Goal: Information Seeking & Learning: Learn about a topic

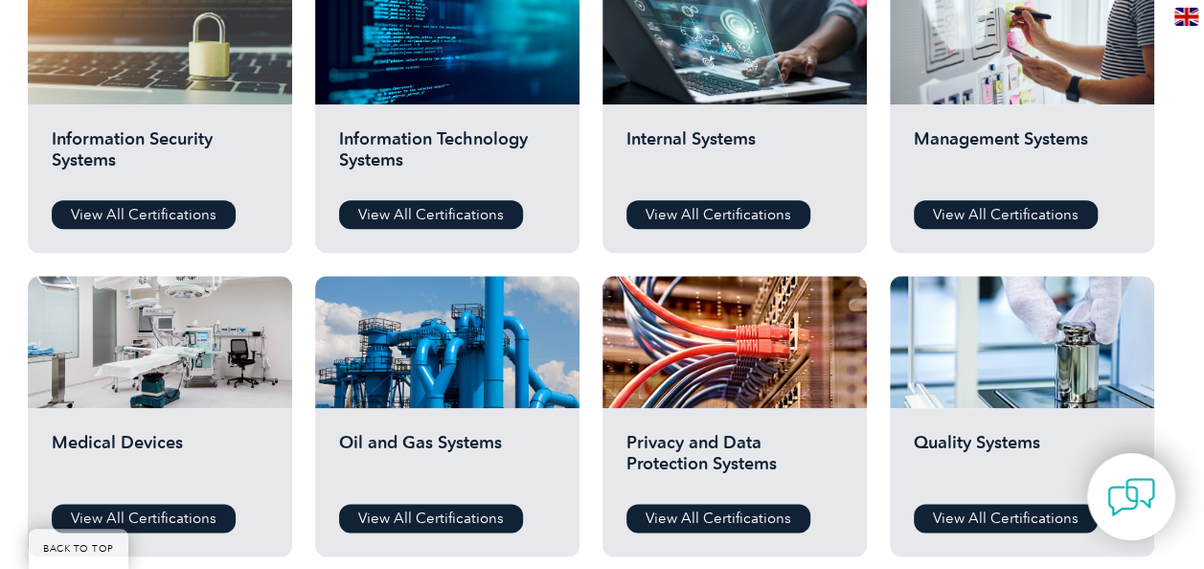
scroll to position [1059, 0]
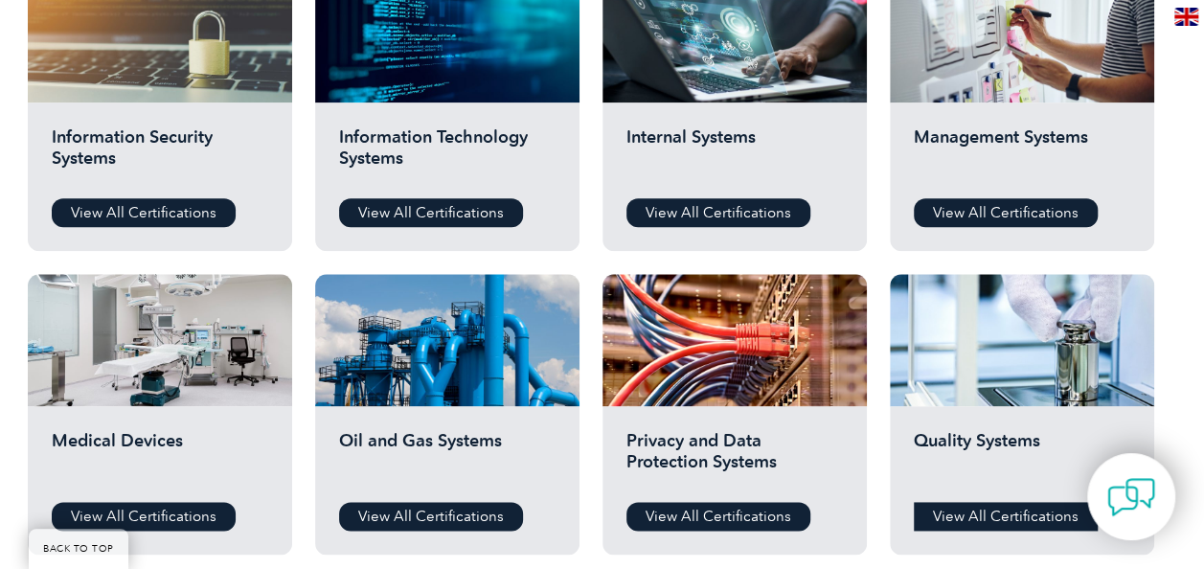
click at [1000, 524] on link "View All Certifications" at bounding box center [1005, 516] width 184 height 29
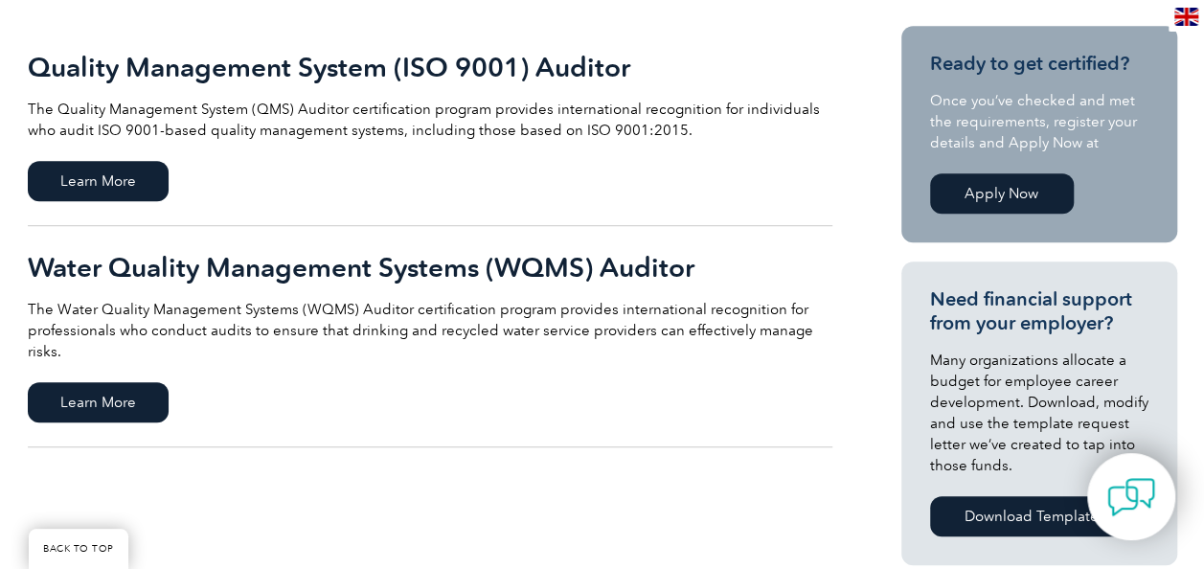
scroll to position [468, 0]
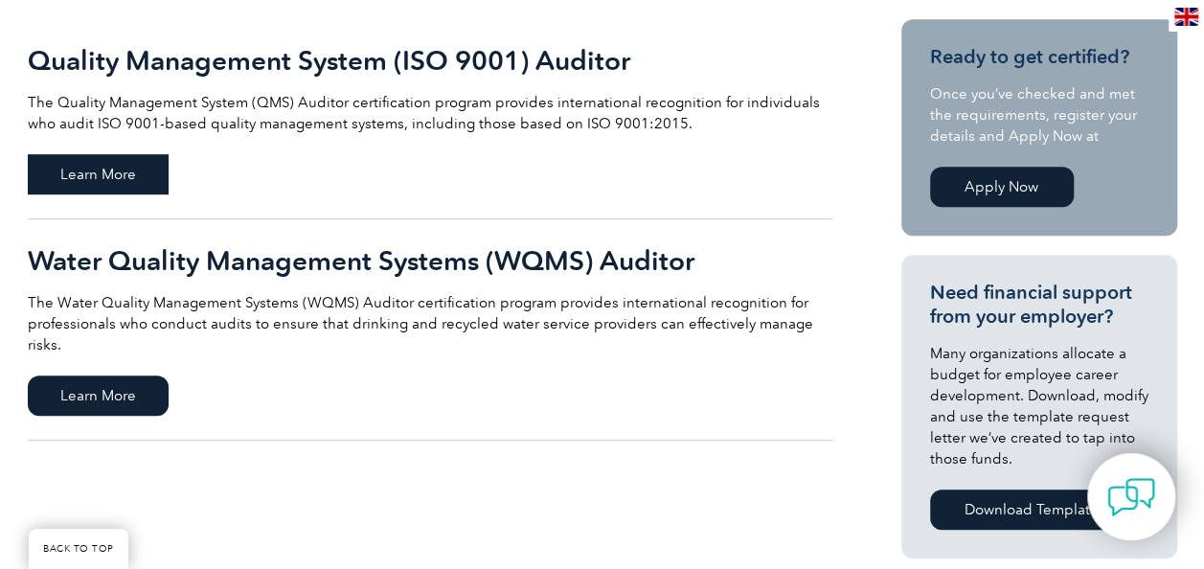
click at [105, 167] on span "Learn More" at bounding box center [98, 174] width 141 height 40
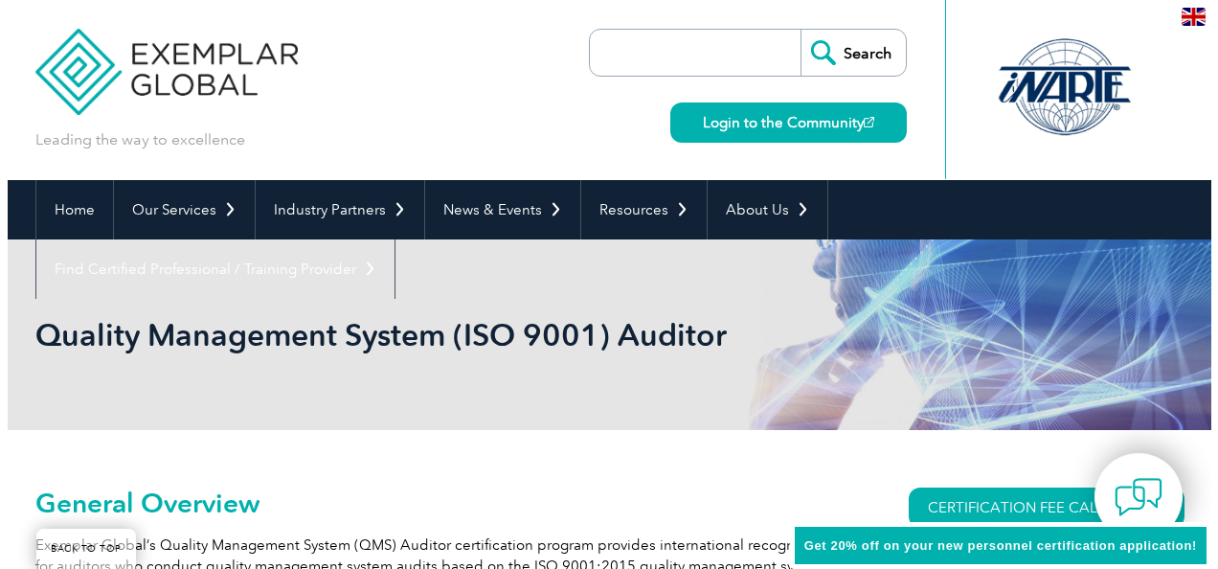
scroll to position [326, 0]
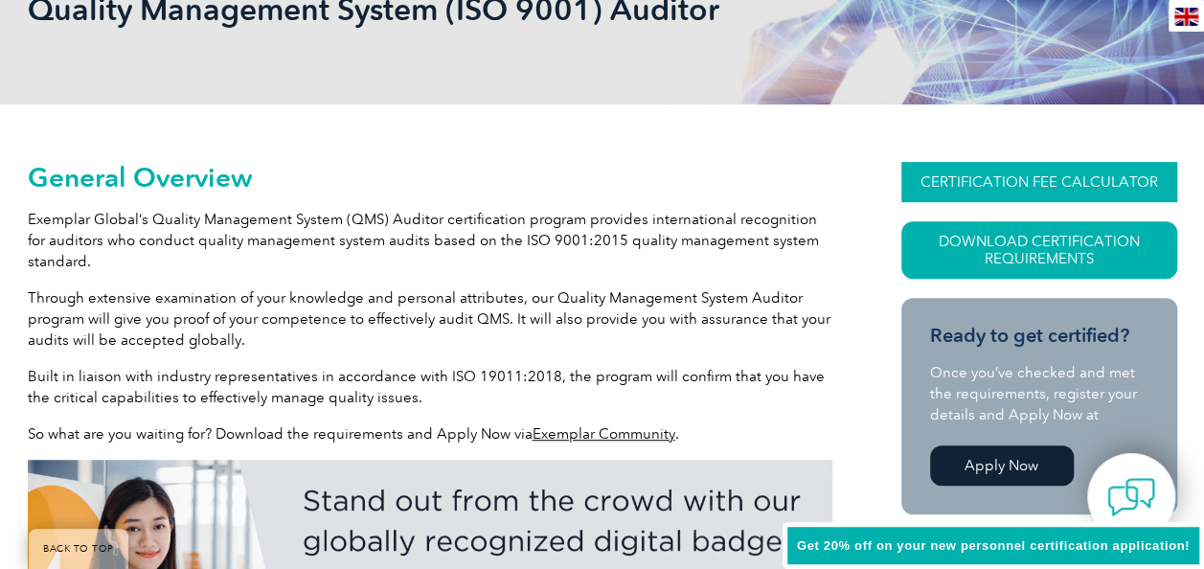
click at [1091, 172] on link "CERTIFICATION FEE CALCULATOR" at bounding box center [1039, 182] width 276 height 40
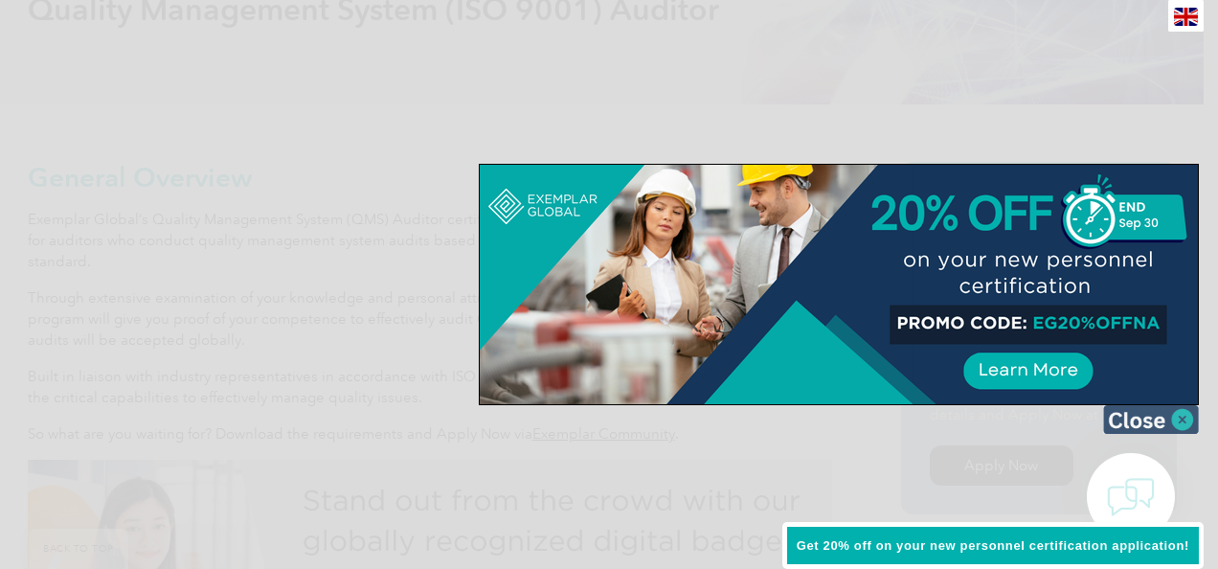
click at [1185, 417] on img at bounding box center [1151, 419] width 96 height 29
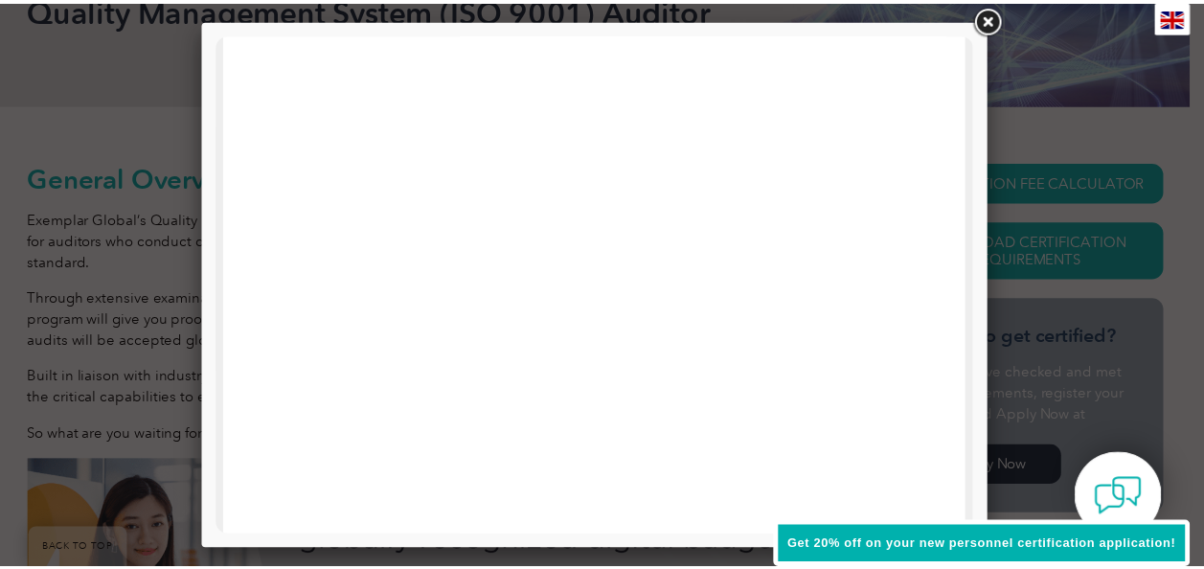
scroll to position [392, 0]
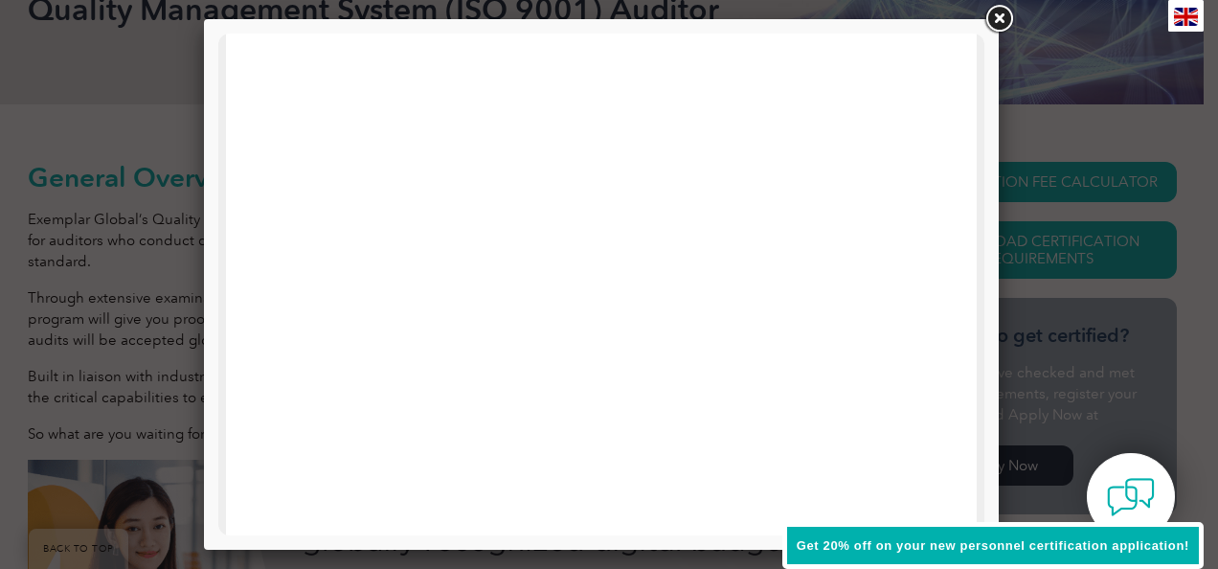
click at [1003, 21] on link at bounding box center [998, 19] width 34 height 34
